Goal: Task Accomplishment & Management: Manage account settings

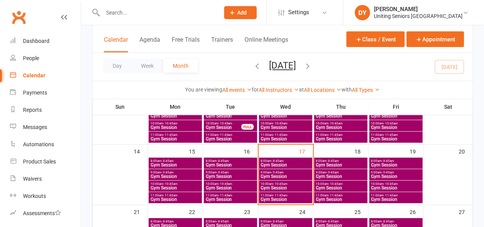
scroll to position [151, 0]
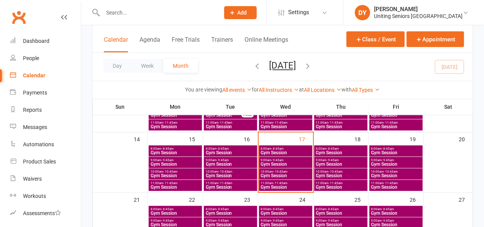
click at [282, 183] on span "- 11:45am" at bounding box center [281, 183] width 14 height 3
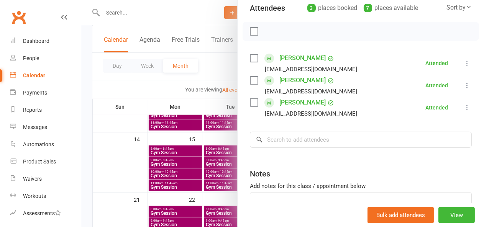
scroll to position [90, 0]
click at [463, 109] on icon at bounding box center [467, 108] width 8 height 8
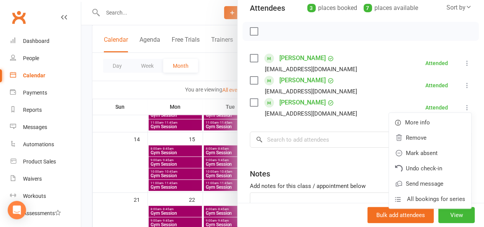
click at [200, 7] on div at bounding box center [282, 113] width 403 height 227
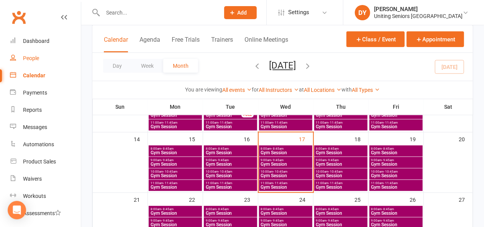
click at [29, 58] on div "People" at bounding box center [31, 58] width 16 height 6
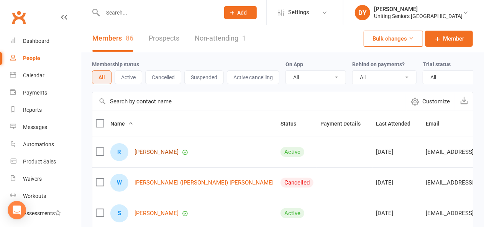
click at [169, 156] on link "[PERSON_NAME]" at bounding box center [157, 152] width 44 height 7
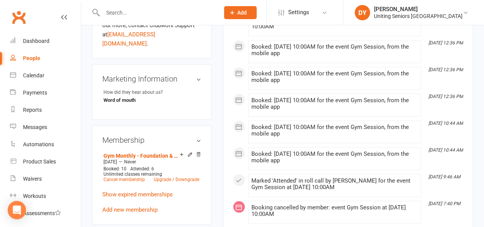
scroll to position [407, 0]
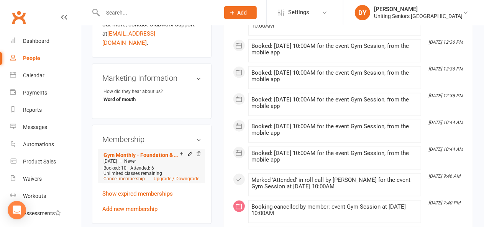
click at [128, 176] on link "Cancel membership" at bounding box center [123, 178] width 41 height 5
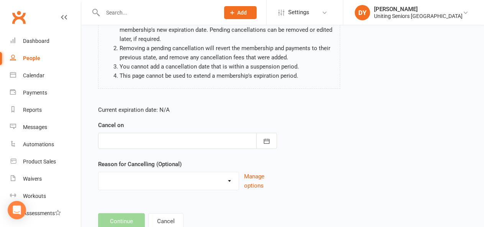
scroll to position [112, 0]
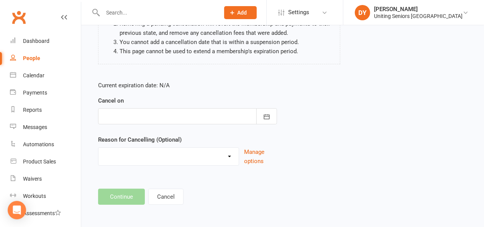
click at [202, 153] on select "Health Holiday Injury Other reason" at bounding box center [169, 155] width 140 height 15
click at [312, 118] on div "Current expiration date: N/A Cancel on [DATE] Sun Mon Tue Wed Thu Fri Sat 36 31…" at bounding box center [282, 126] width 381 height 102
click at [166, 192] on button "Cancel" at bounding box center [165, 197] width 35 height 16
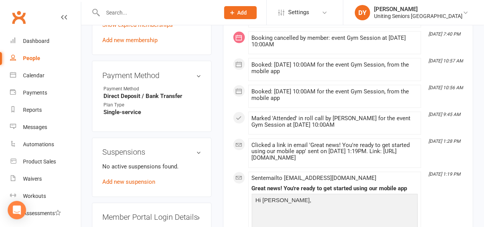
scroll to position [577, 0]
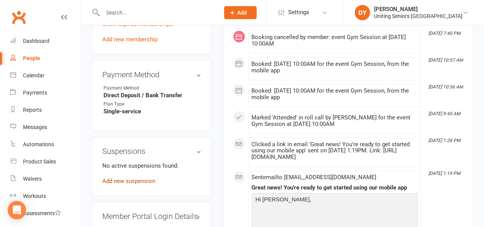
click at [151, 178] on link "Add new suspension" at bounding box center [128, 181] width 53 height 7
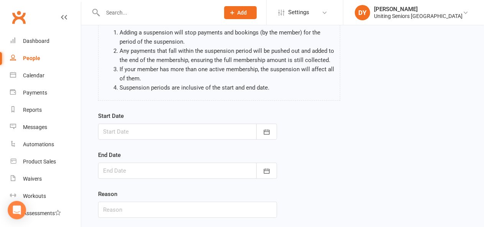
scroll to position [117, 0]
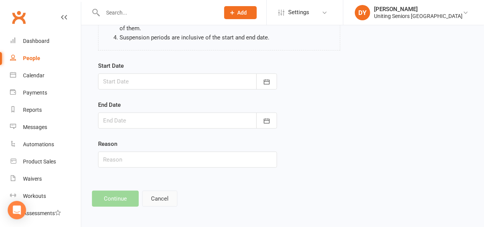
click at [168, 193] on button "Cancel" at bounding box center [159, 199] width 35 height 16
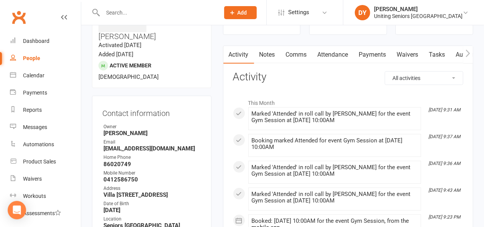
scroll to position [59, 0]
